Goal: Navigation & Orientation: Find specific page/section

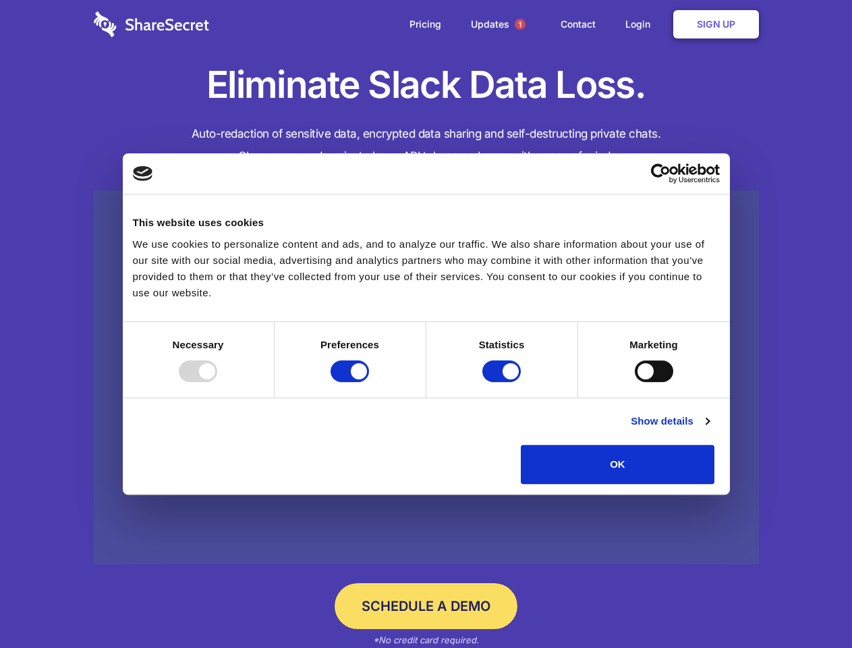
click at [217, 382] on div at bounding box center [198, 371] width 38 height 22
click at [369, 382] on input "Preferences" at bounding box center [349, 371] width 38 height 22
checkbox input "false"
click at [503, 382] on input "Statistics" at bounding box center [501, 371] width 38 height 22
checkbox input "false"
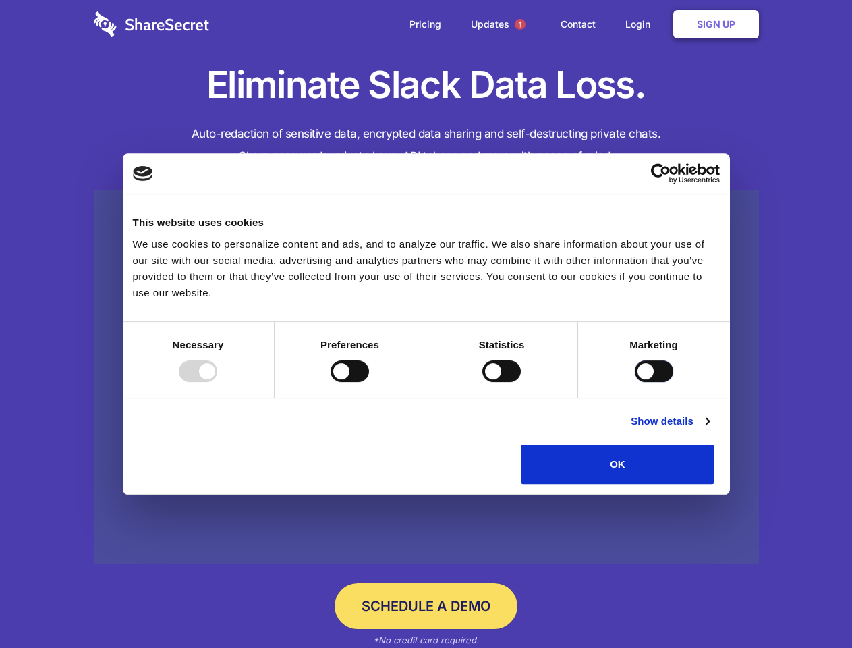
click at [635, 382] on input "Marketing" at bounding box center [654, 371] width 38 height 22
checkbox input "true"
click at [709, 429] on link "Show details" at bounding box center [670, 421] width 78 height 16
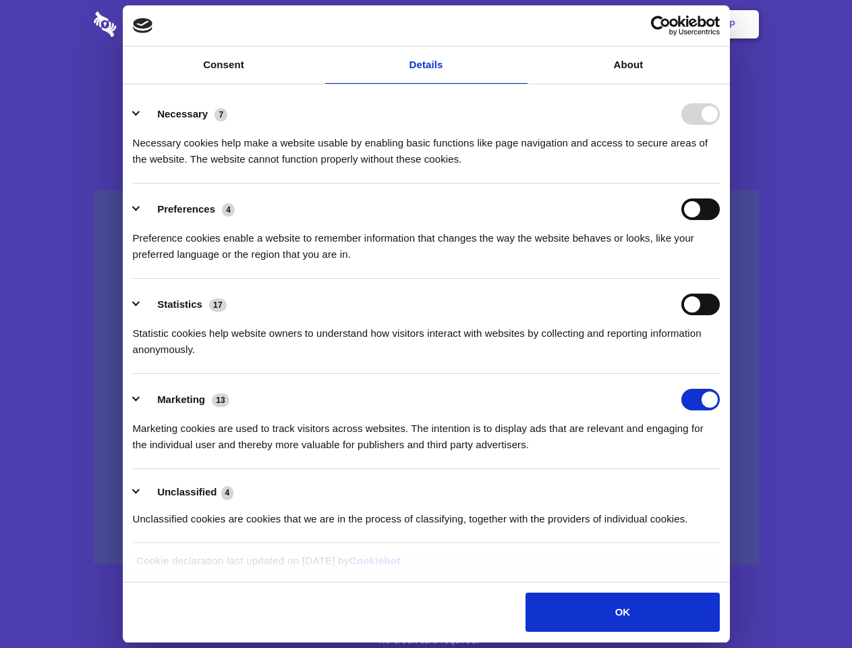
click at [720, 183] on li "Necessary 7 Necessary cookies help make a website usable by enabling basic func…" at bounding box center [426, 135] width 587 height 95
click at [519, 24] on span "1" at bounding box center [520, 24] width 11 height 11
